Goal: Information Seeking & Learning: Learn about a topic

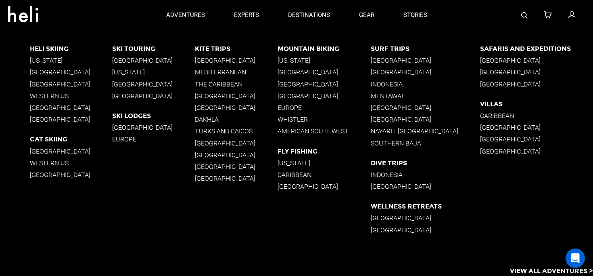
click at [128, 139] on p "Europe" at bounding box center [153, 139] width 83 height 8
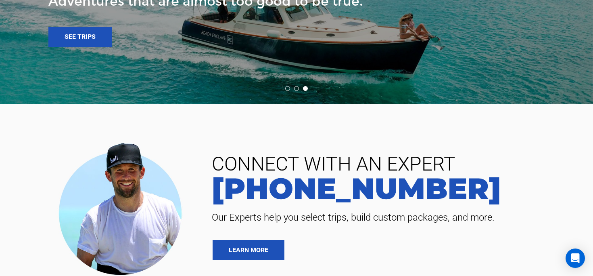
scroll to position [1324, 0]
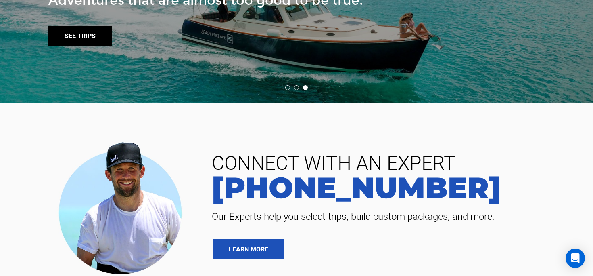
click at [97, 45] on link "See trips" at bounding box center [79, 36] width 63 height 20
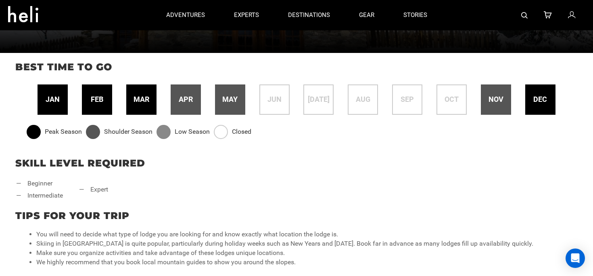
scroll to position [0, 0]
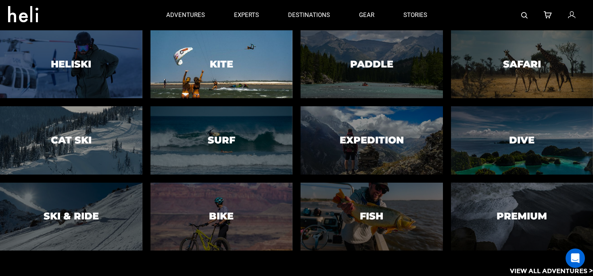
click at [206, 72] on div at bounding box center [221, 63] width 145 height 69
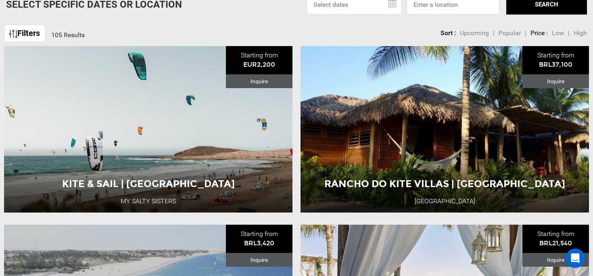
scroll to position [266, 0]
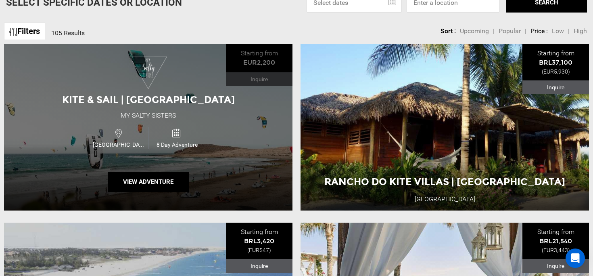
click at [159, 66] on img at bounding box center [148, 72] width 37 height 32
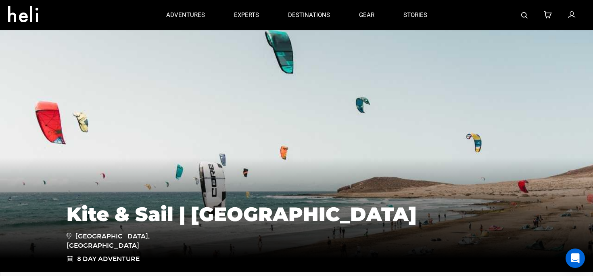
click at [400, 18] on div "adventures experts destinations gear stories" at bounding box center [297, 15] width 290 height 30
click at [415, 15] on link "stories" at bounding box center [415, 15] width 24 height 30
